Goal: Task Accomplishment & Management: Manage account settings

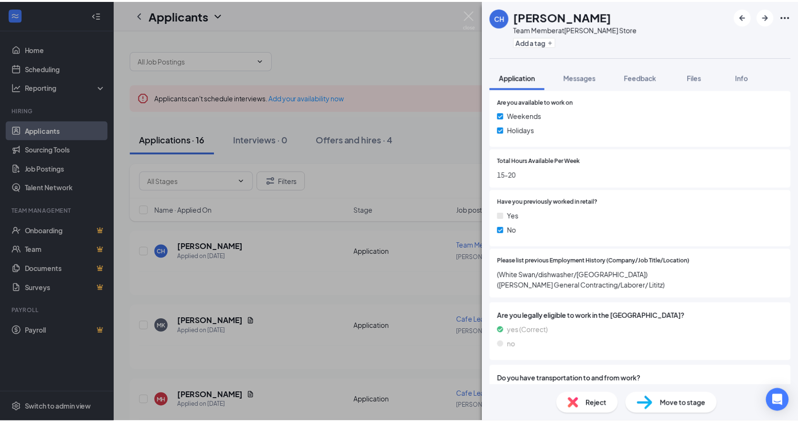
scroll to position [471, 0]
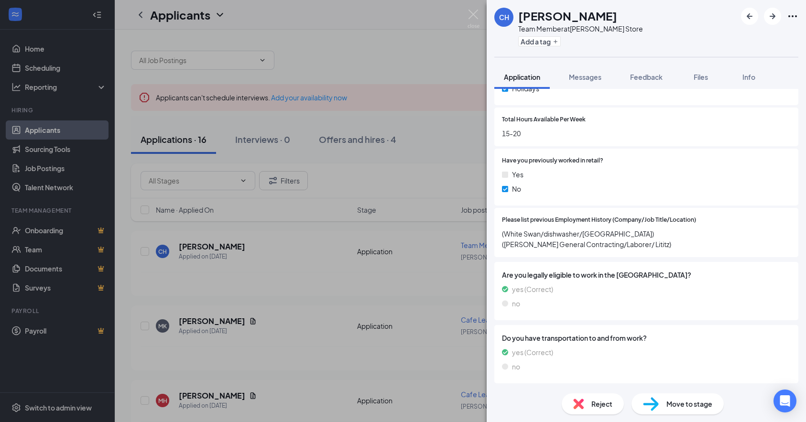
click at [481, 17] on div "CH [PERSON_NAME] Team Member at [PERSON_NAME] Store Add a tag Application Messa…" at bounding box center [403, 211] width 806 height 422
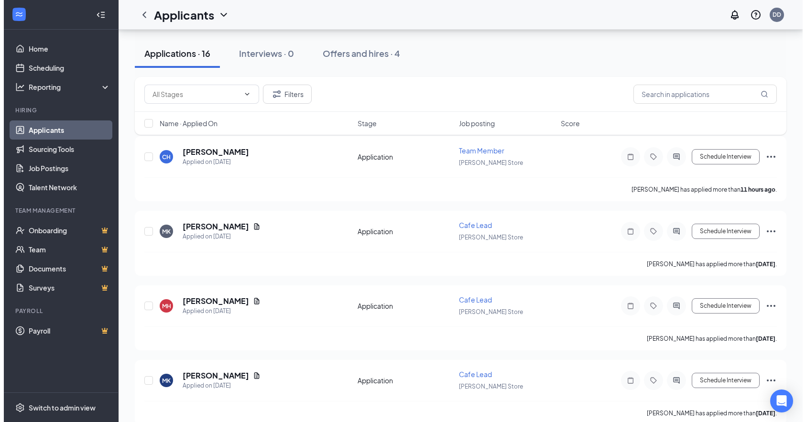
scroll to position [143, 0]
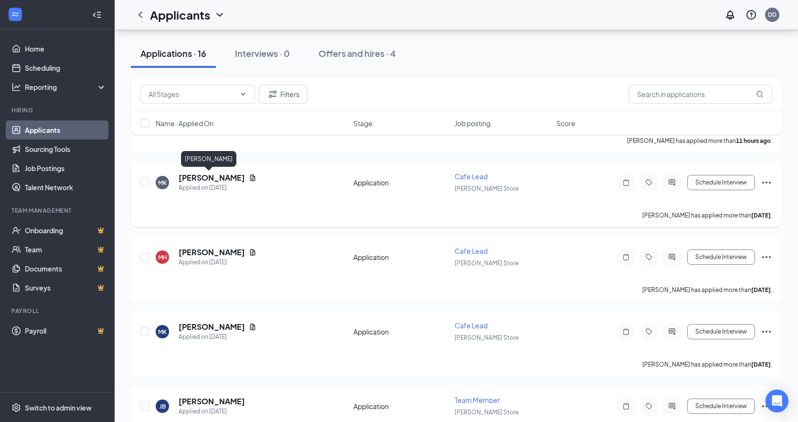
click at [204, 178] on h5 "[PERSON_NAME]" at bounding box center [212, 177] width 66 height 11
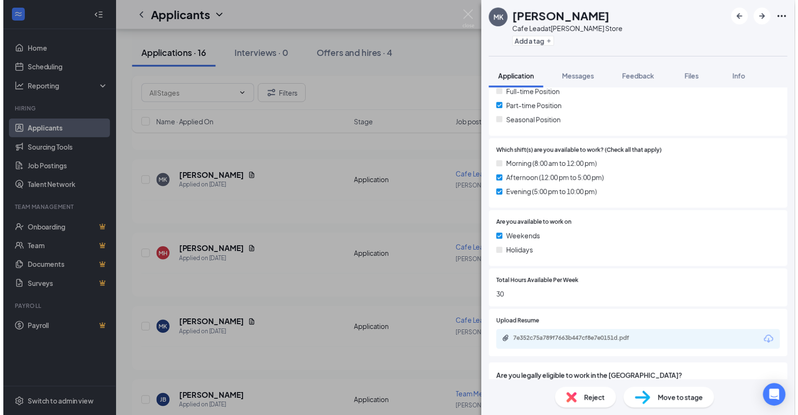
scroll to position [287, 0]
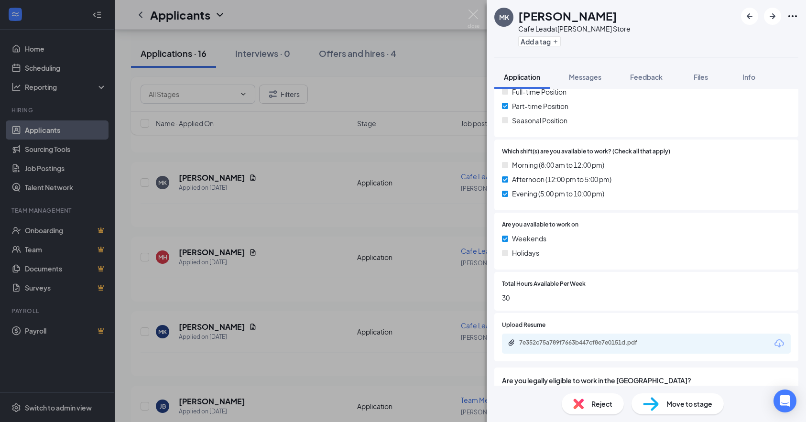
click at [529, 338] on div "7e352c75a789f7663b447cf8e7e0151d.pdf" at bounding box center [646, 344] width 289 height 20
click at [533, 344] on div "7e352c75a789f7663b447cf8e7e0151d.pdf" at bounding box center [586, 343] width 134 height 8
click at [141, 35] on div "MK [PERSON_NAME] Cafe Lead at [PERSON_NAME] Store Add a tag Application Message…" at bounding box center [403, 211] width 806 height 422
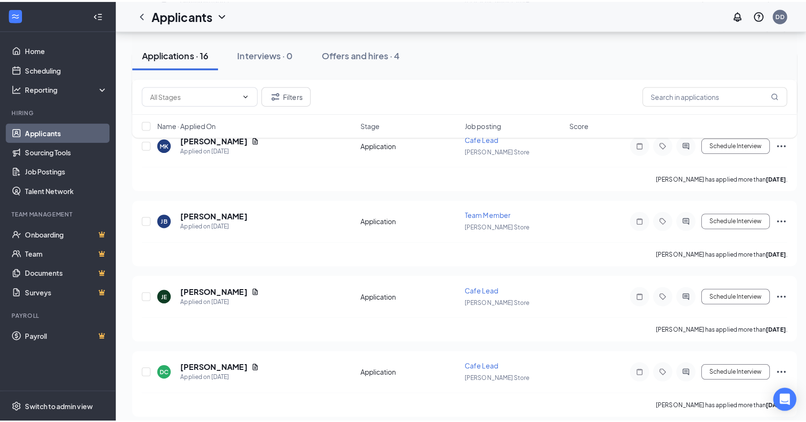
scroll to position [334, 0]
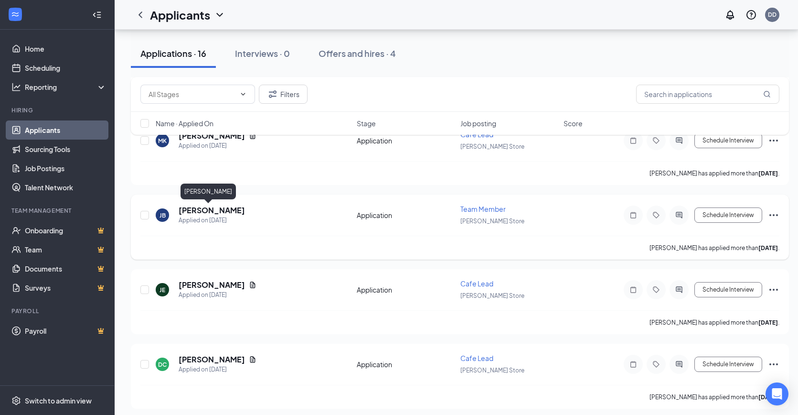
click at [195, 209] on h5 "[PERSON_NAME]" at bounding box center [212, 210] width 66 height 11
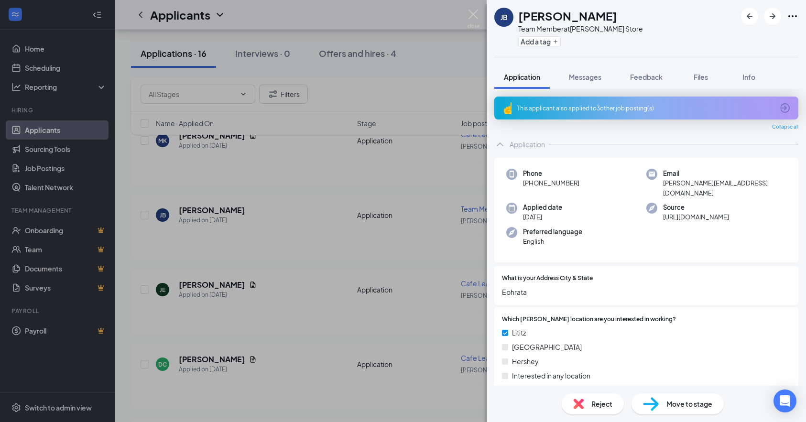
click at [126, 49] on div "JB [PERSON_NAME] Team Member at [PERSON_NAME] Store Add a tag Application Messa…" at bounding box center [403, 211] width 806 height 422
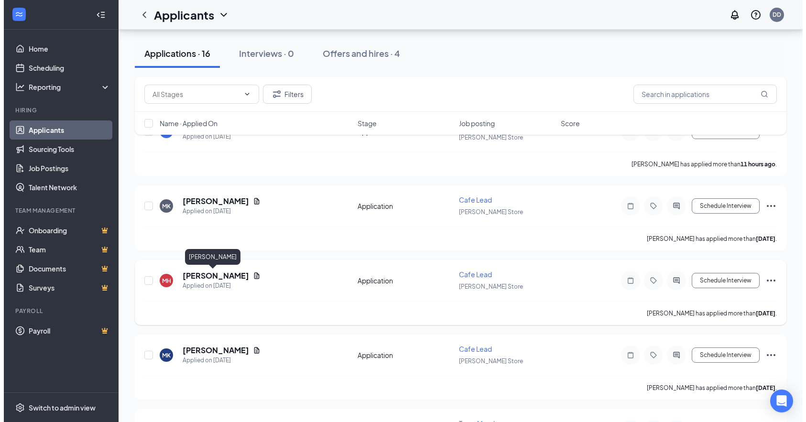
scroll to position [143, 0]
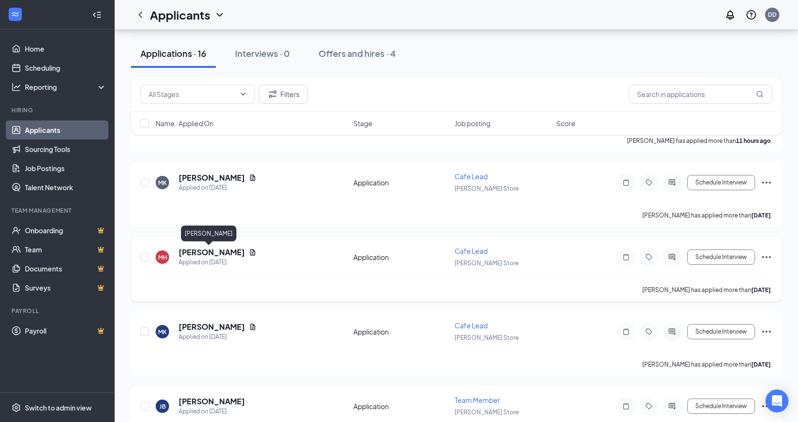
click at [205, 252] on h5 "[PERSON_NAME]" at bounding box center [212, 252] width 66 height 11
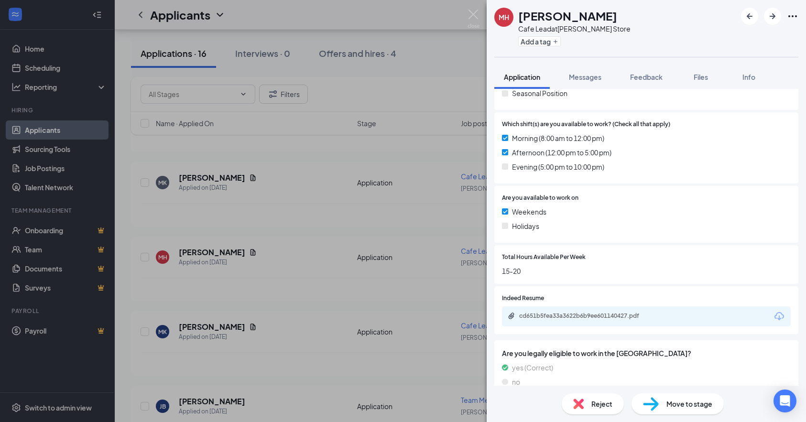
scroll to position [334, 0]
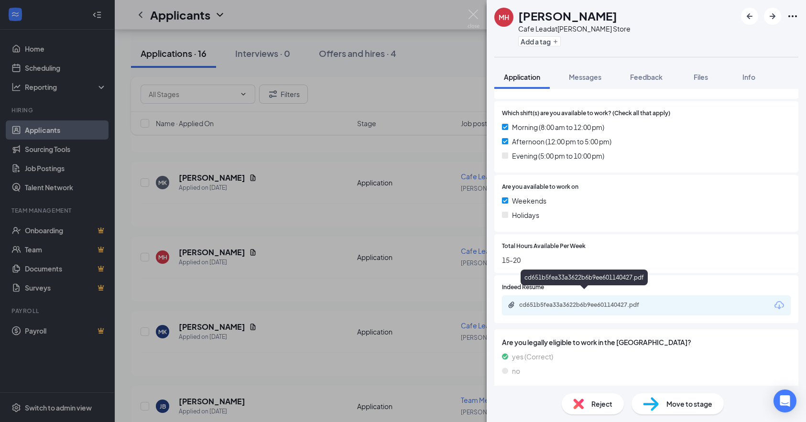
click at [589, 301] on div "cd651b5fea33a3622b6b9ee601140427.pdf" at bounding box center [586, 305] width 134 height 8
